Goal: Navigation & Orientation: Find specific page/section

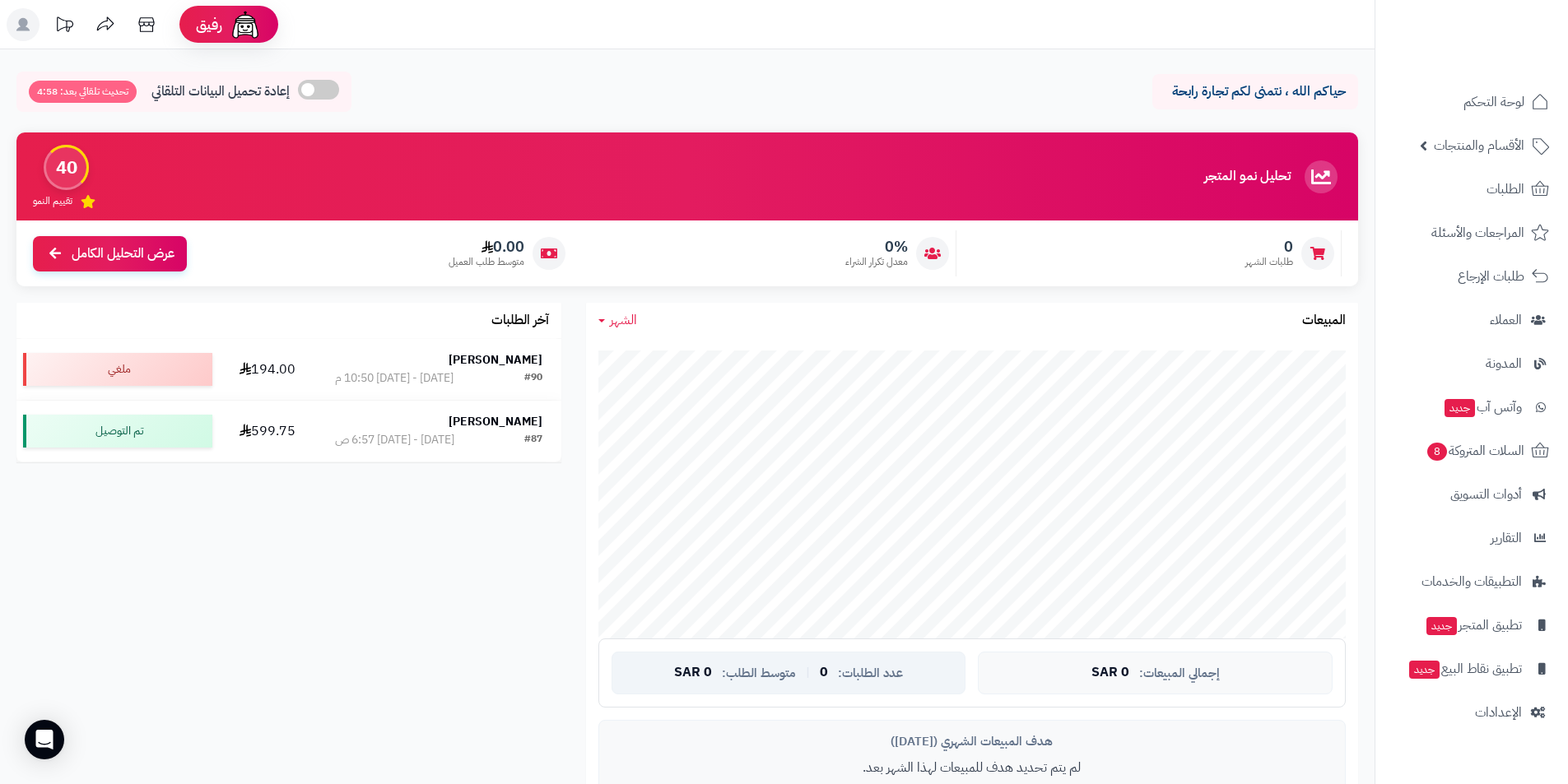
scroll to position [576, 0]
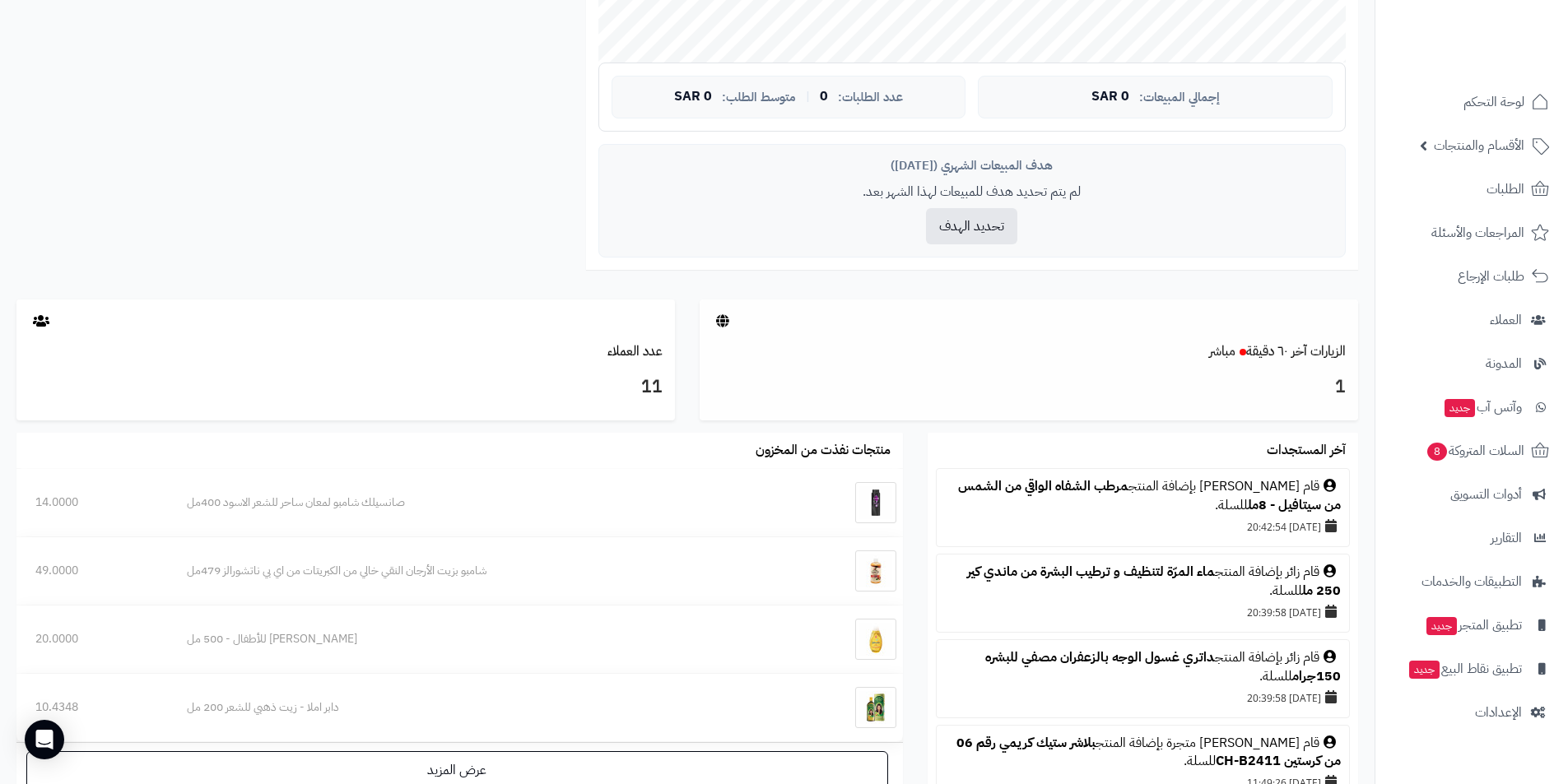
click at [863, 344] on div "الزيارات آخر ٦٠ دقيقة مباشر" at bounding box center [1029, 351] width 659 height 19
click at [1277, 350] on link "الزيارات آخر ٦٠ دقيقة مباشر" at bounding box center [1278, 351] width 137 height 20
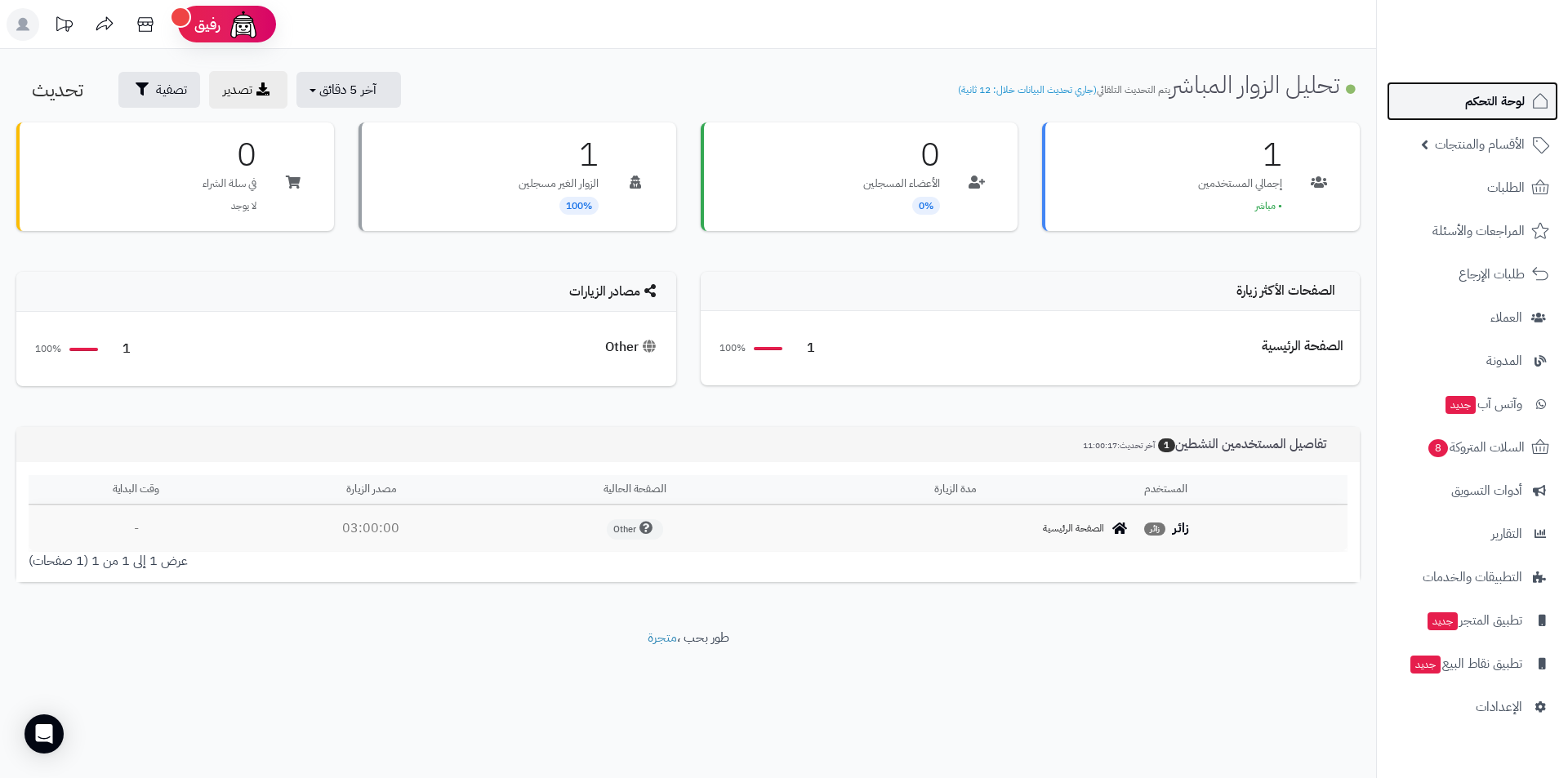
click at [1487, 103] on span "لوحة التحكم" at bounding box center [1494, 101] width 59 height 23
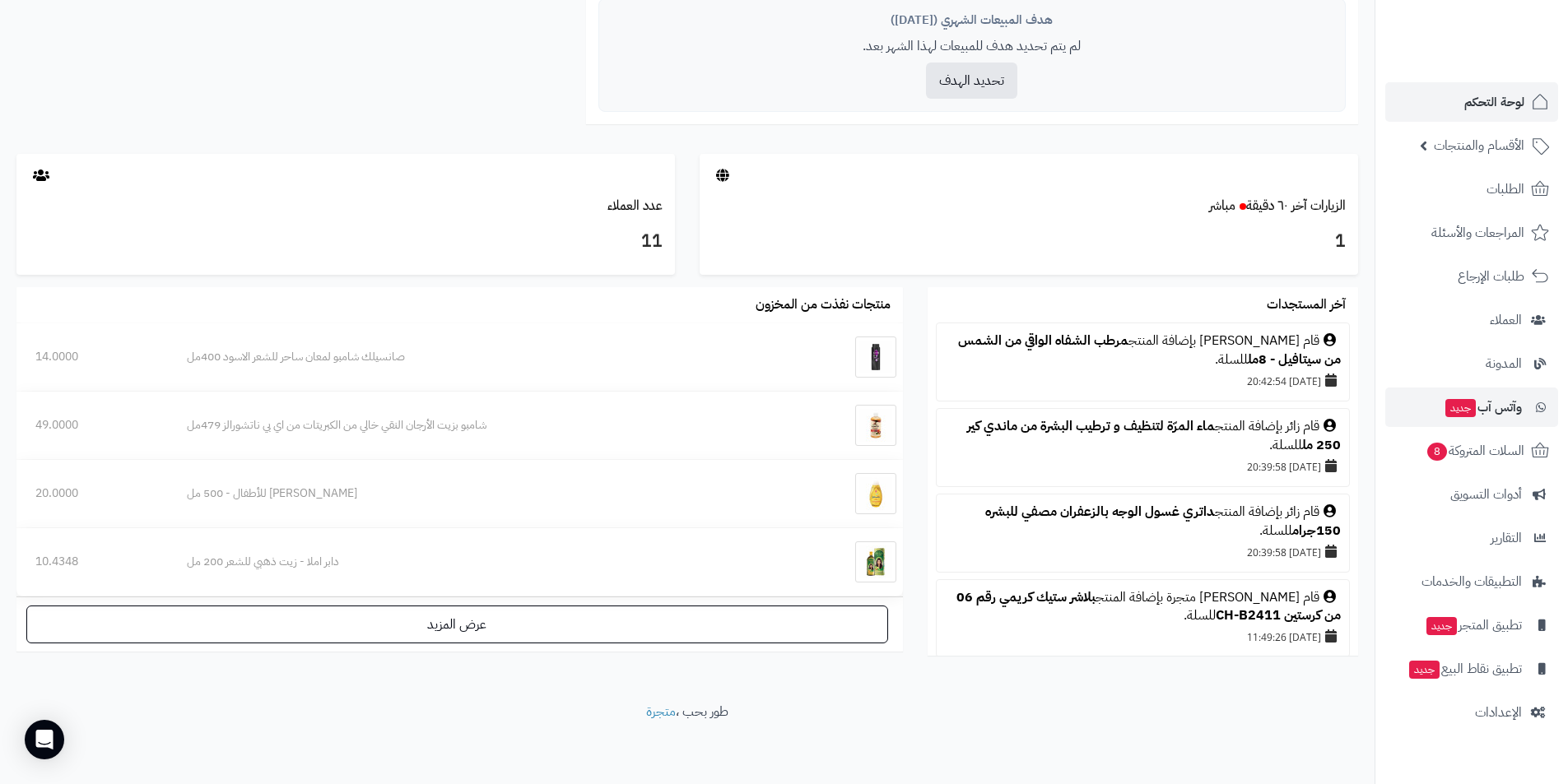
scroll to position [64, 0]
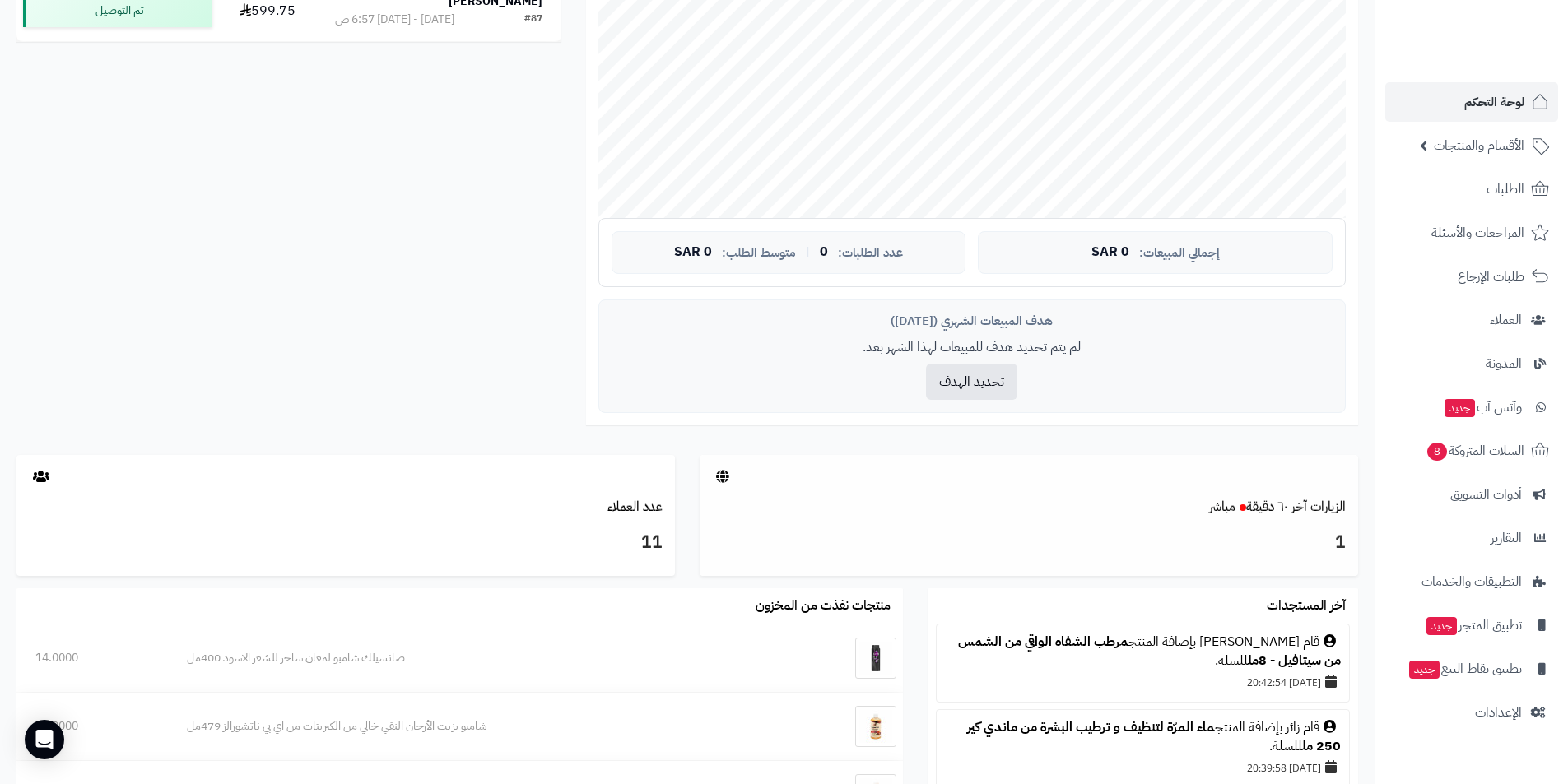
scroll to position [723, 0]
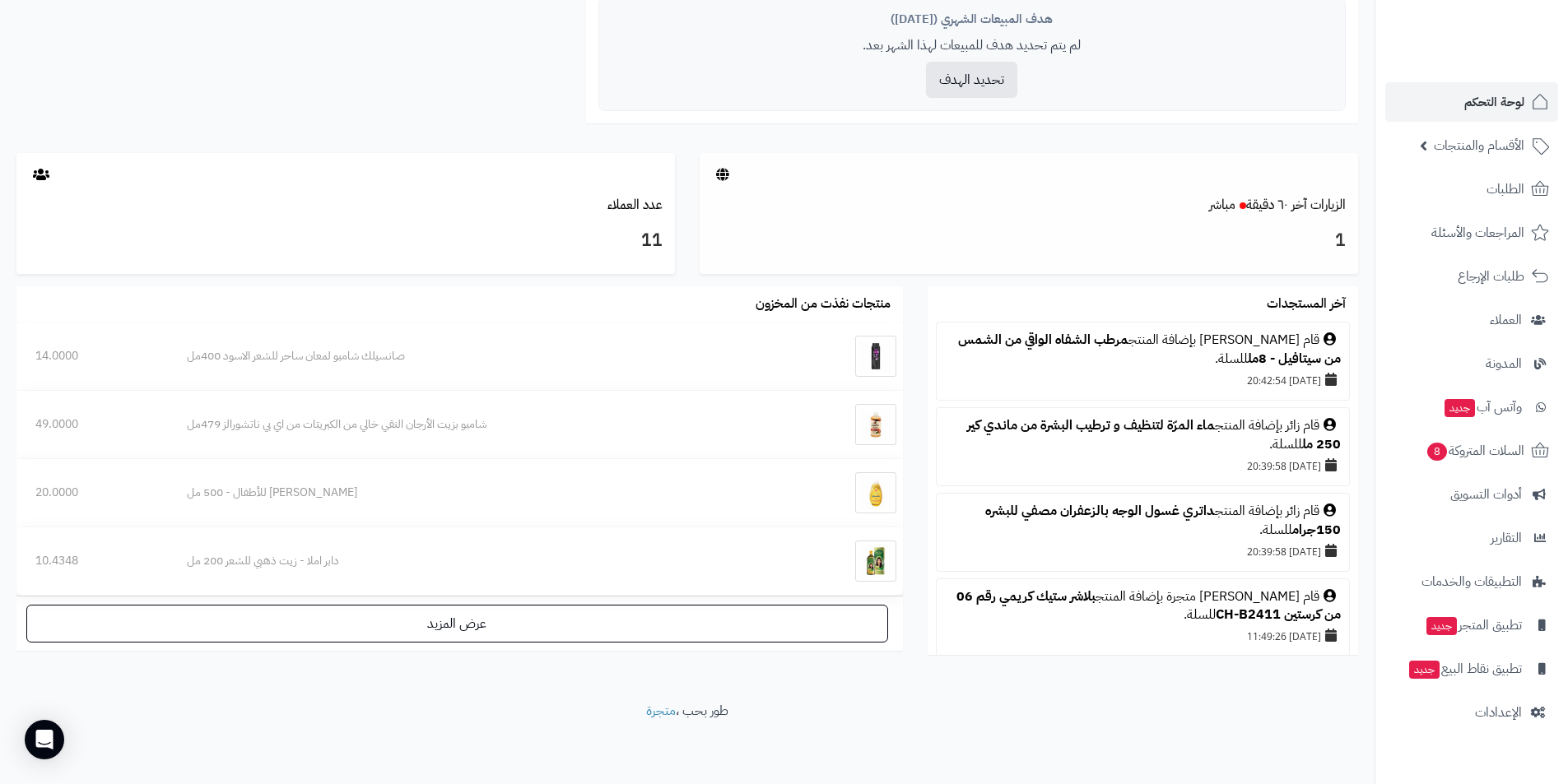
click at [1285, 228] on h3 "1" at bounding box center [1029, 241] width 634 height 28
click at [718, 172] on icon at bounding box center [722, 174] width 13 height 13
click at [1245, 202] on link "الزيارات آخر ٦٠ دقيقة مباشر" at bounding box center [1278, 205] width 137 height 20
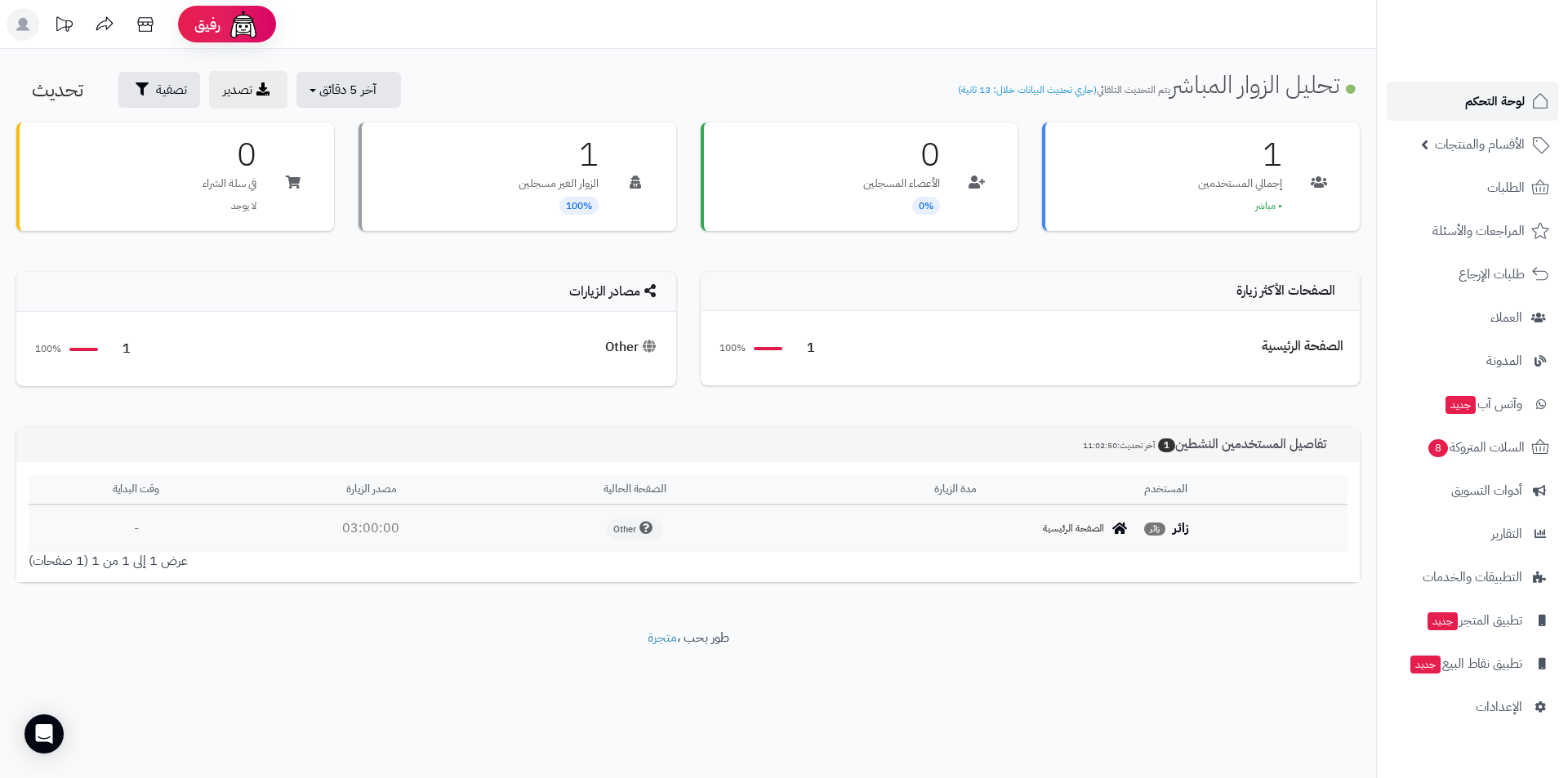
click at [1490, 104] on span "لوحة التحكم" at bounding box center [1494, 101] width 59 height 23
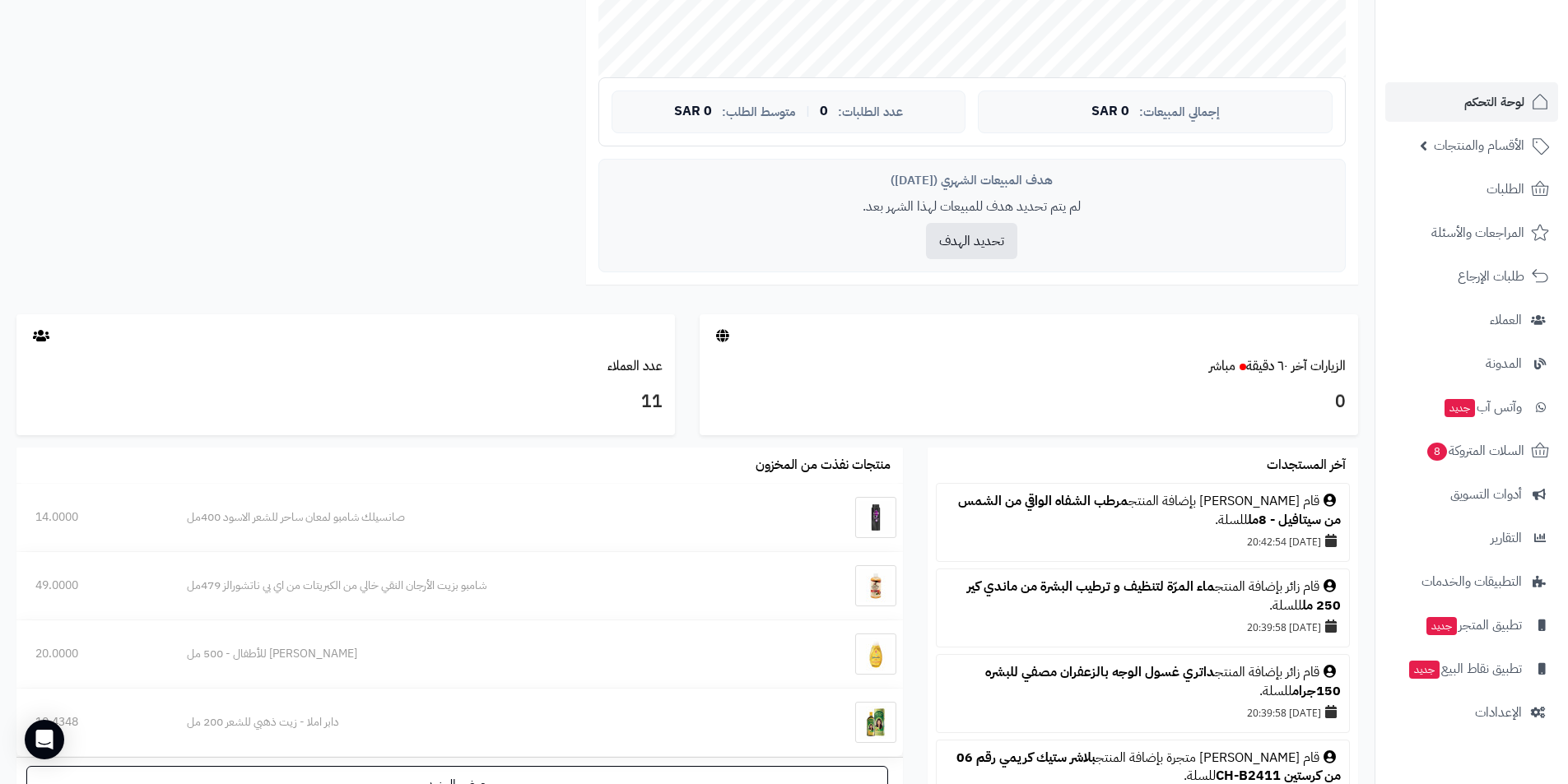
scroll to position [411, 0]
